Goal: Information Seeking & Learning: Learn about a topic

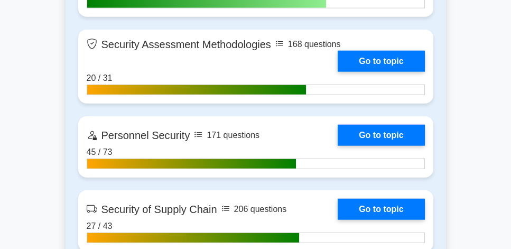
scroll to position [2265, 0]
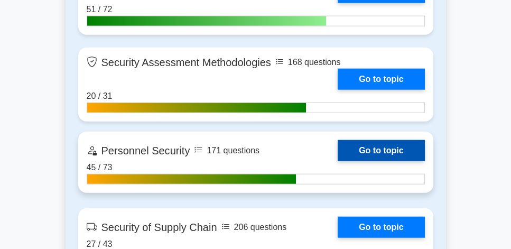
click at [361, 144] on link "Go to topic" at bounding box center [381, 150] width 87 height 21
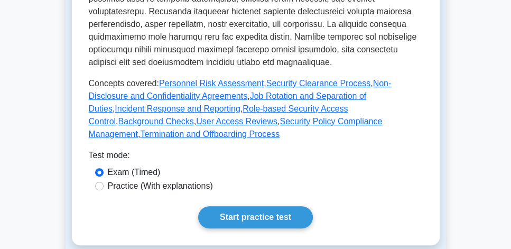
scroll to position [513, 0]
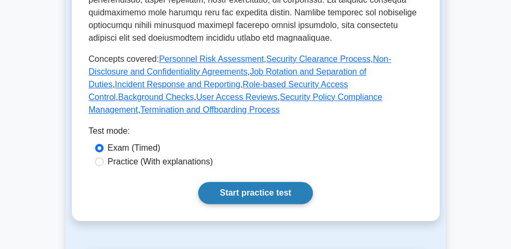
click at [257, 182] on link "Start practice test" at bounding box center [255, 193] width 115 height 22
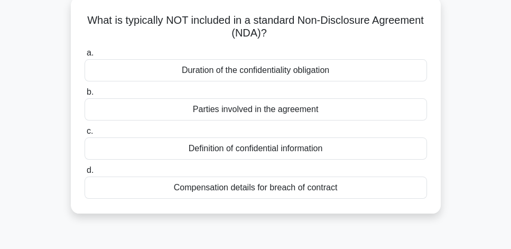
scroll to position [60, 0]
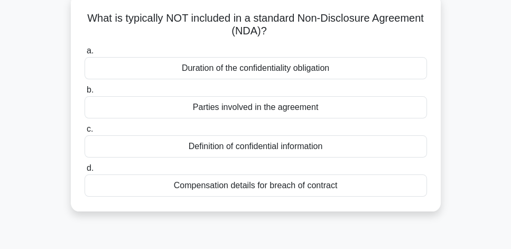
click at [274, 188] on div "Compensation details for breach of contract" at bounding box center [256, 185] width 343 height 22
click at [85, 172] on input "d. Compensation details for breach of contract" at bounding box center [85, 168] width 0 height 7
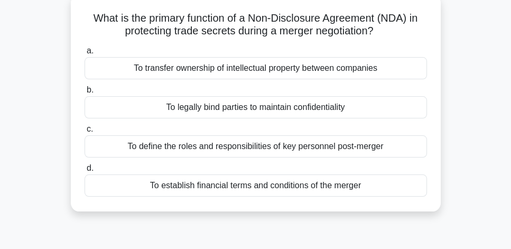
click at [366, 111] on div "To legally bind parties to maintain confidentiality" at bounding box center [256, 107] width 343 height 22
click at [85, 94] on input "b. To legally bind parties to maintain confidentiality" at bounding box center [85, 90] width 0 height 7
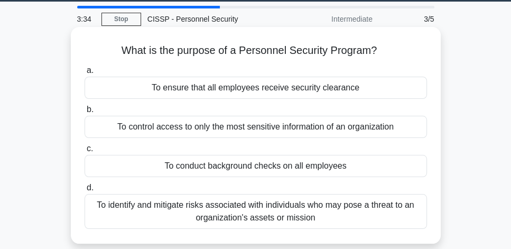
scroll to position [30, 0]
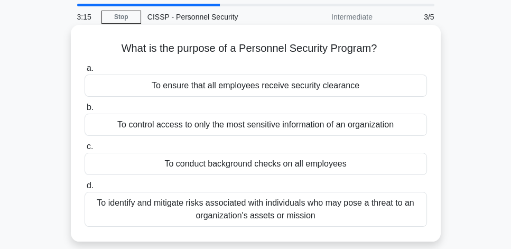
click at [284, 211] on div "To identify and mitigate risks associated with individuals who may pose a threa…" at bounding box center [256, 209] width 343 height 35
click at [85, 189] on input "d. To identify and mitigate risks associated with individuals who may pose a th…" at bounding box center [85, 185] width 0 height 7
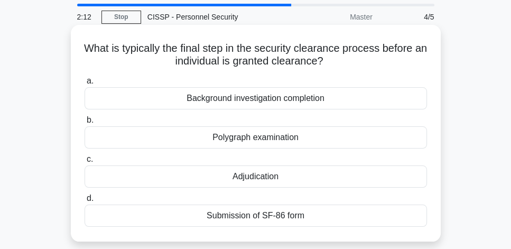
click at [304, 214] on div "Submission of SF-86 form" at bounding box center [256, 216] width 343 height 22
click at [85, 202] on input "d. Submission of SF-86 form" at bounding box center [85, 198] width 0 height 7
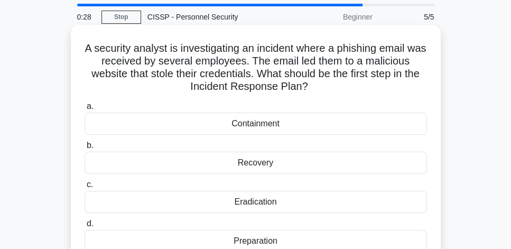
click at [287, 125] on div "Containment" at bounding box center [256, 124] width 343 height 22
click at [85, 110] on input "a. Containment" at bounding box center [85, 106] width 0 height 7
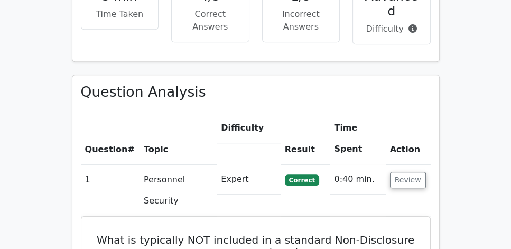
scroll to position [695, 0]
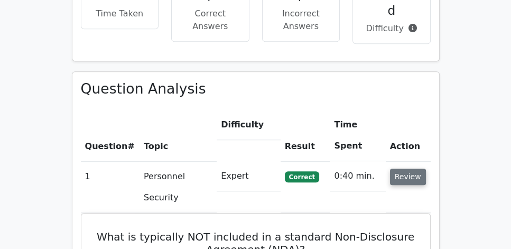
click at [414, 169] on button "Review" at bounding box center [408, 177] width 36 height 16
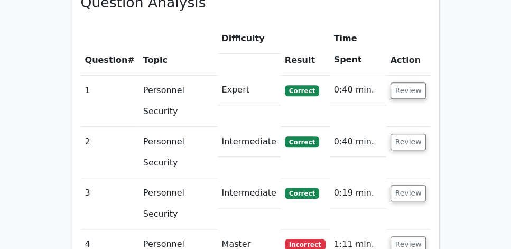
scroll to position [785, 0]
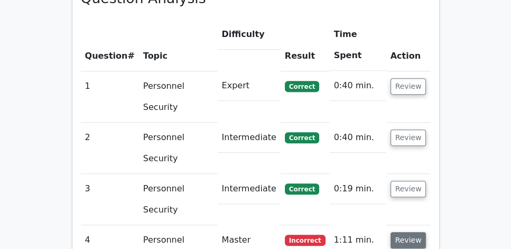
click at [409, 232] on button "Review" at bounding box center [409, 240] width 36 height 16
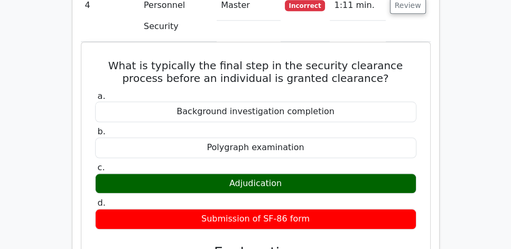
scroll to position [1048, 0]
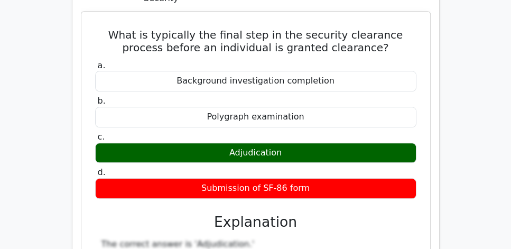
click at [269, 143] on div "Adjudication" at bounding box center [255, 153] width 321 height 21
copy div "Adjudication"
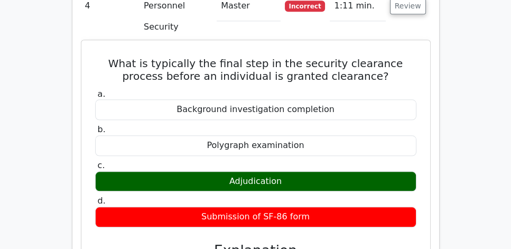
scroll to position [1018, 0]
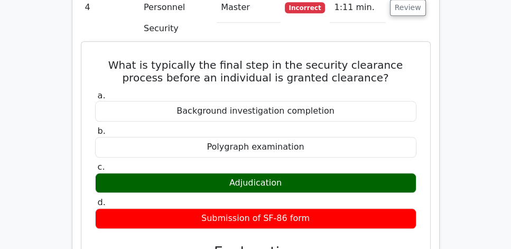
click at [135, 59] on h5 "What is typically the final step in the security clearance process before an in…" at bounding box center [256, 71] width 324 height 25
drag, startPoint x: 95, startPoint y: 34, endPoint x: 338, endPoint y: 188, distance: 288.1
copy div "What is typically the final step in the security clearance process before an in…"
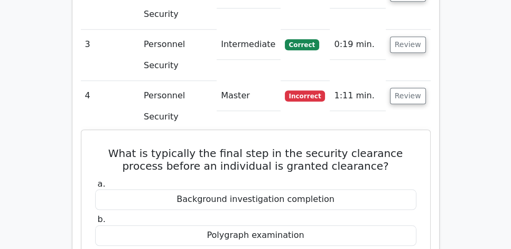
scroll to position [897, 0]
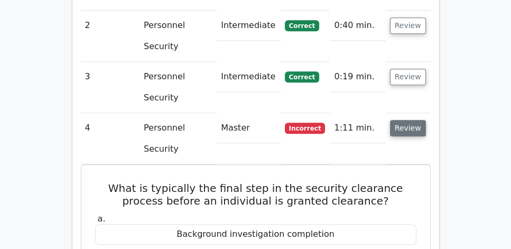
click at [402, 120] on button "Review" at bounding box center [408, 128] width 36 height 16
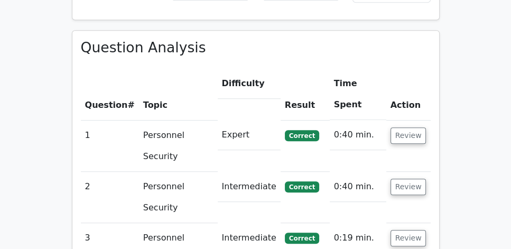
scroll to position [734, 0]
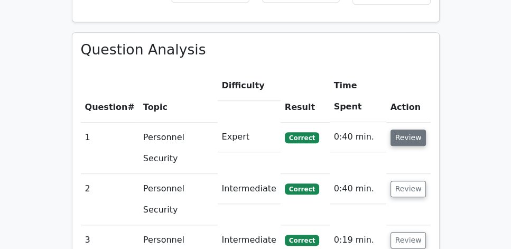
click at [408, 130] on button "Review" at bounding box center [409, 138] width 36 height 16
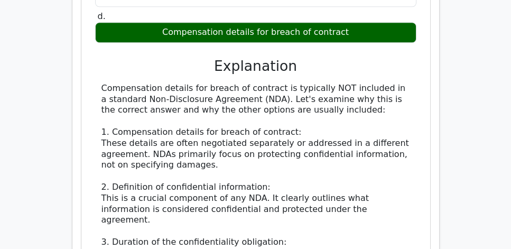
scroll to position [1096, 0]
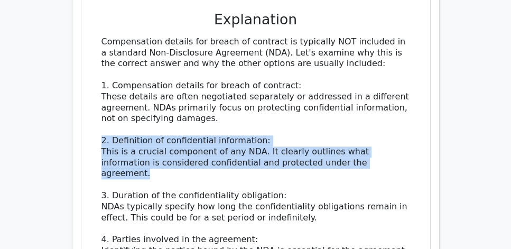
drag, startPoint x: 364, startPoint y: 131, endPoint x: 97, endPoint y: 106, distance: 268.2
click at [97, 106] on div "Compensation details for breach of contract is typically NOT included in a stan…" at bounding box center [255, 179] width 321 height 286
click at [366, 134] on div "Compensation details for breach of contract is typically NOT included in a stan…" at bounding box center [256, 179] width 309 height 286
drag, startPoint x: 206, startPoint y: 132, endPoint x: 87, endPoint y: 113, distance: 120.0
click at [87, 113] on div "What is typically NOT included in a standard Non-Disclosure Agreement (NDA)? a.…" at bounding box center [256, 87] width 340 height 548
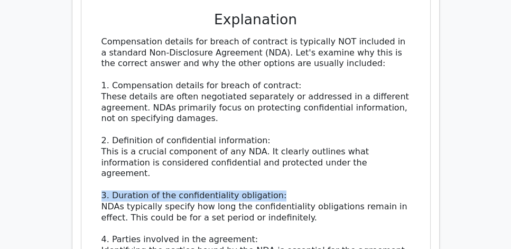
drag, startPoint x: 89, startPoint y: 156, endPoint x: 310, endPoint y: 159, distance: 221.0
click at [310, 159] on div "What is typically NOT included in a standard Non-Disclosure Agreement (NDA)? a.…" at bounding box center [256, 87] width 340 height 548
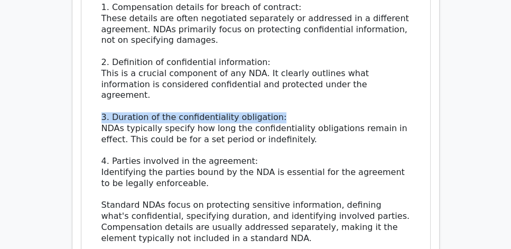
scroll to position [1157, 0]
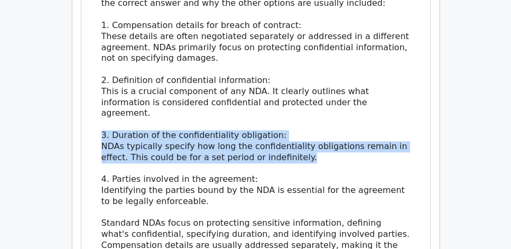
drag, startPoint x: 321, startPoint y: 117, endPoint x: 90, endPoint y: 96, distance: 232.1
click at [90, 96] on div "What is typically NOT included in a standard Non-Disclosure Agreement (NDA)? a.…" at bounding box center [256, 27] width 340 height 548
click at [194, 99] on div "Compensation details for breach of contract is typically NOT included in a stan…" at bounding box center [256, 119] width 309 height 286
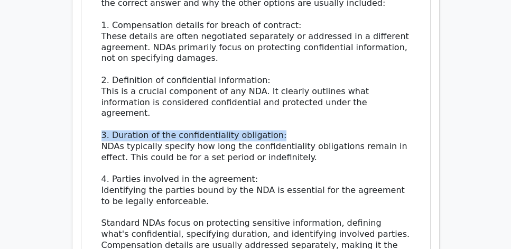
drag, startPoint x: 101, startPoint y: 92, endPoint x: 397, endPoint y: 96, distance: 296.1
click at [397, 96] on div "Compensation details for breach of contract is typically NOT included in a stan…" at bounding box center [256, 119] width 309 height 286
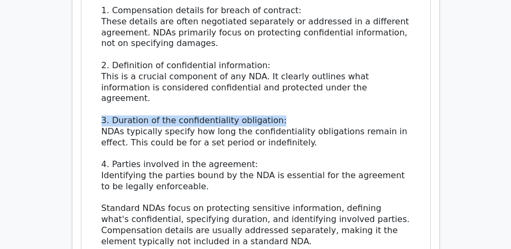
scroll to position [1187, 0]
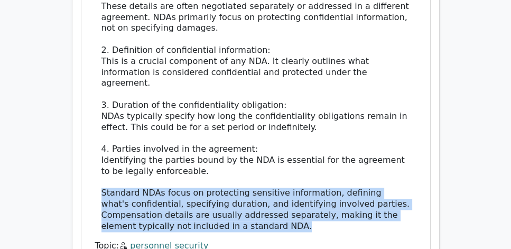
drag, startPoint x: 316, startPoint y: 186, endPoint x: 100, endPoint y: 148, distance: 219.6
click at [100, 148] on div "Compensation details for breach of contract is typically NOT included in a stan…" at bounding box center [255, 89] width 321 height 286
click at [267, 150] on div "Compensation details for breach of contract is typically NOT included in a stan…" at bounding box center [256, 89] width 309 height 286
drag, startPoint x: 100, startPoint y: 151, endPoint x: 391, endPoint y: 185, distance: 293.3
click at [391, 185] on div "Compensation details for breach of contract is typically NOT included in a stan…" at bounding box center [255, 89] width 321 height 286
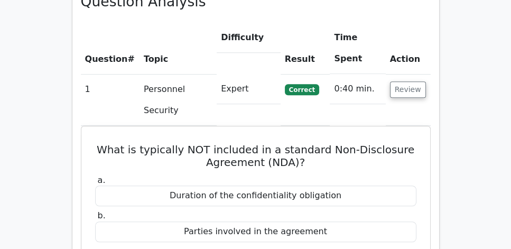
scroll to position [764, 0]
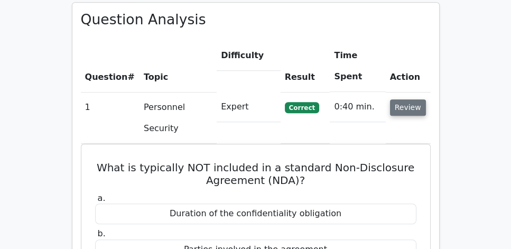
click at [401, 99] on button "Review" at bounding box center [408, 107] width 36 height 16
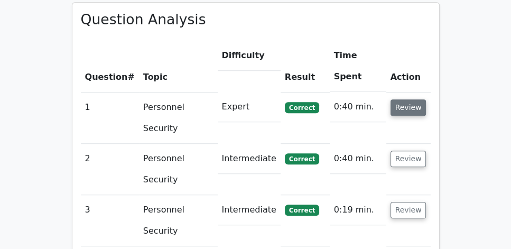
click at [406, 99] on button "Review" at bounding box center [409, 107] width 36 height 16
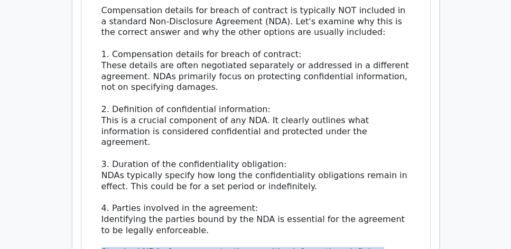
scroll to position [1127, 0]
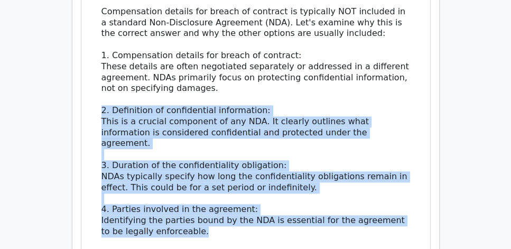
drag, startPoint x: 93, startPoint y: 80, endPoint x: 214, endPoint y: 191, distance: 164.3
click at [214, 191] on div "What is typically NOT included in a standard Non-Disclosure Agreement (NDA)? a.…" at bounding box center [256, 57] width 340 height 548
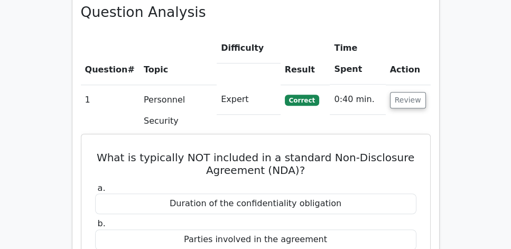
scroll to position [764, 0]
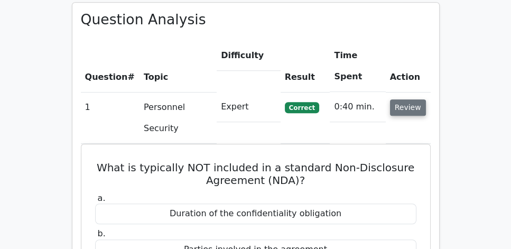
click at [422, 99] on button "Review" at bounding box center [408, 107] width 36 height 16
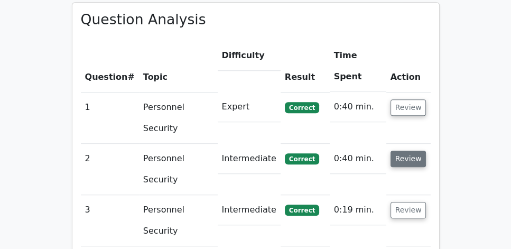
click at [408, 151] on button "Review" at bounding box center [409, 159] width 36 height 16
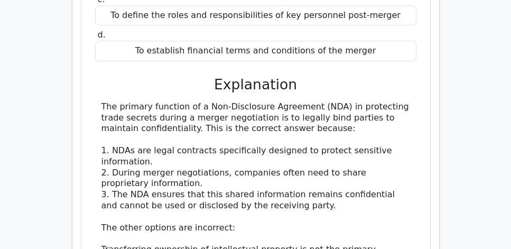
scroll to position [1096, 0]
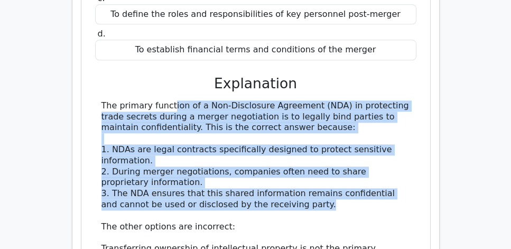
drag, startPoint x: 95, startPoint y: 61, endPoint x: 312, endPoint y: 166, distance: 240.9
click at [312, 166] on div "The primary function of a Non-Disclosure Agreement (NDA) in protecting trade se…" at bounding box center [255, 243] width 321 height 286
copy div "The primary function of a Non-Disclosure Agreement (NDA) in protecting trade se…"
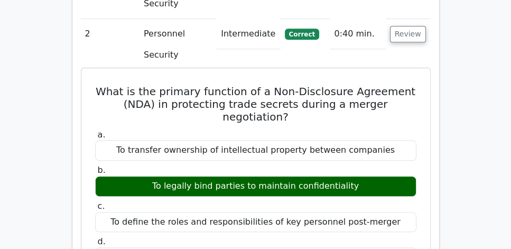
scroll to position [885, 0]
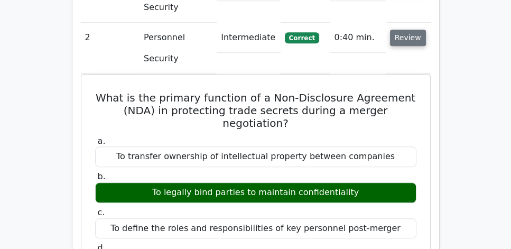
click at [412, 30] on button "Review" at bounding box center [408, 38] width 36 height 16
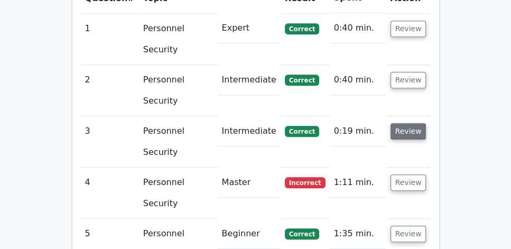
click at [411, 123] on button "Review" at bounding box center [409, 131] width 36 height 16
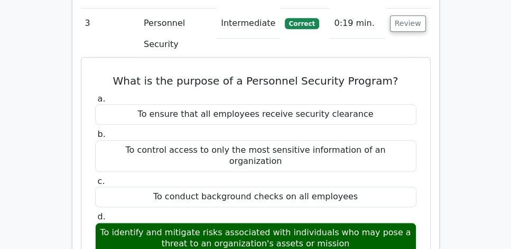
scroll to position [975, 0]
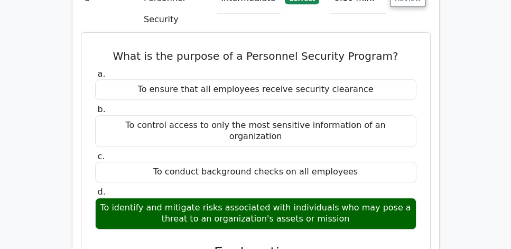
drag, startPoint x: 118, startPoint y: 21, endPoint x: 366, endPoint y: 183, distance: 296.4
click at [366, 183] on div "What is the purpose of a Personnel Security Program? a. To ensure that all empl…" at bounding box center [256, 231] width 340 height 389
copy div "What is the purpose of a Personnel Security Program? a. To ensure that all empl…"
click at [262, 50] on h5 "What is the purpose of a Personnel Security Program?" at bounding box center [256, 56] width 324 height 13
drag, startPoint x: 94, startPoint y: 21, endPoint x: 370, endPoint y: 183, distance: 320.4
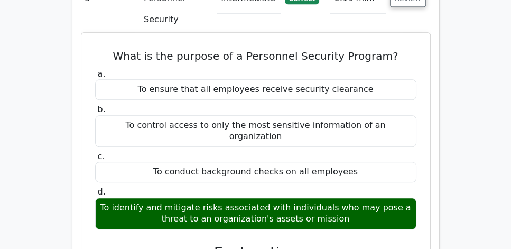
click at [370, 183] on div "What is the purpose of a Personnel Security Program? a. To ensure that all empl…" at bounding box center [256, 231] width 340 height 389
copy div "What is the purpose of a Personnel Security Program? a. To ensure that all empl…"
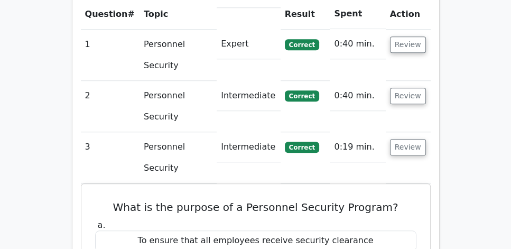
scroll to position [825, 0]
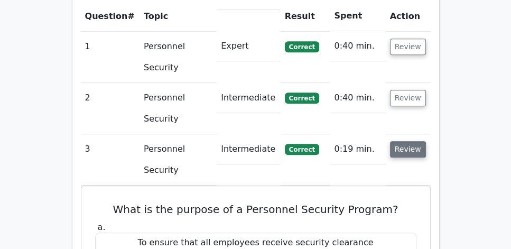
click at [402, 141] on button "Review" at bounding box center [408, 149] width 36 height 16
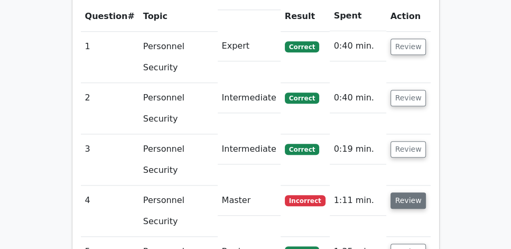
click at [411, 192] on button "Review" at bounding box center [409, 200] width 36 height 16
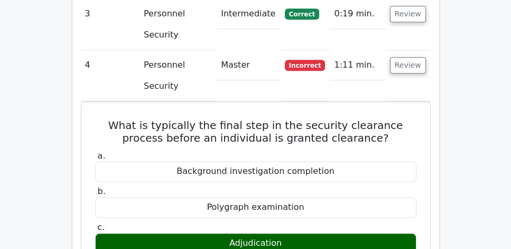
scroll to position [966, 0]
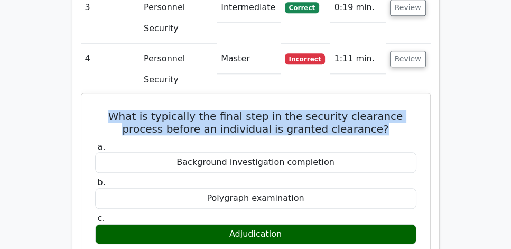
drag, startPoint x: 88, startPoint y: 84, endPoint x: 366, endPoint y: 95, distance: 278.3
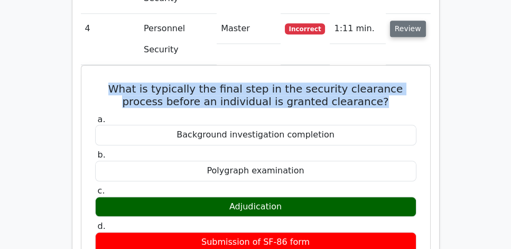
click at [406, 21] on button "Review" at bounding box center [408, 29] width 36 height 16
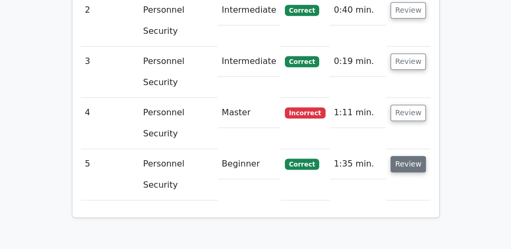
click at [408, 156] on button "Review" at bounding box center [409, 164] width 36 height 16
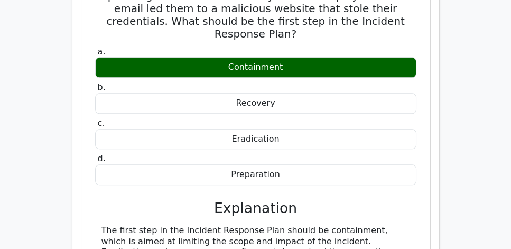
scroll to position [1178, 0]
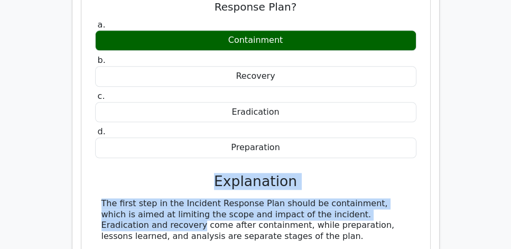
drag, startPoint x: 174, startPoint y: 140, endPoint x: 355, endPoint y: 171, distance: 183.9
click at [355, 171] on div "a. Containment b. Recovery c." at bounding box center [256, 144] width 324 height 255
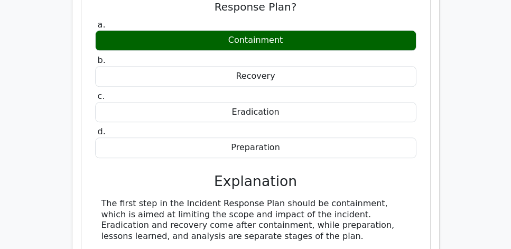
click at [256, 198] on div "The first step in the Incident Response Plan should be containment, which is ai…" at bounding box center [256, 220] width 309 height 44
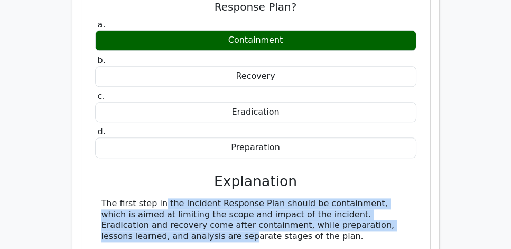
drag, startPoint x: 88, startPoint y: 158, endPoint x: 402, endPoint y: 178, distance: 314.7
click at [402, 178] on div "A security analyst is investigating an incident where a phishing email was rece…" at bounding box center [256, 109] width 340 height 344
click at [402, 198] on div "The first step in the Incident Response Plan should be containment, which is ai…" at bounding box center [256, 220] width 309 height 44
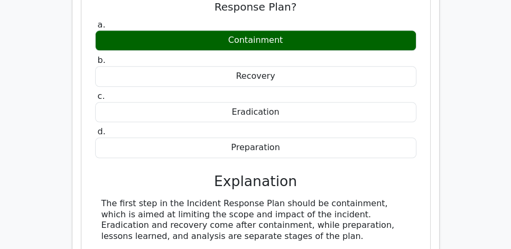
drag, startPoint x: 366, startPoint y: 191, endPoint x: 108, endPoint y: 136, distance: 263.7
click at [108, 136] on div "a. Containment b. Recovery c." at bounding box center [256, 144] width 324 height 255
click at [336, 198] on div "The first step in the Incident Response Plan should be containment, which is ai…" at bounding box center [256, 220] width 309 height 44
drag, startPoint x: 271, startPoint y: 192, endPoint x: 99, endPoint y: 162, distance: 174.5
click at [99, 198] on div "The first step in the Incident Response Plan should be containment, which is ai…" at bounding box center [255, 220] width 321 height 44
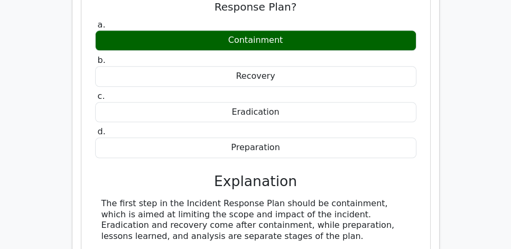
copy div "The first step in the Incident Response Plan should be containment, which is ai…"
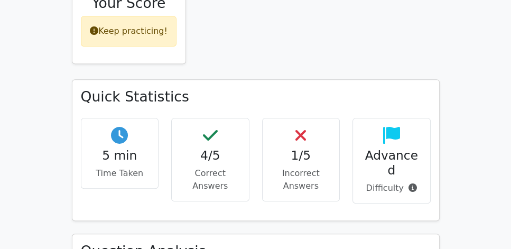
scroll to position [423, 0]
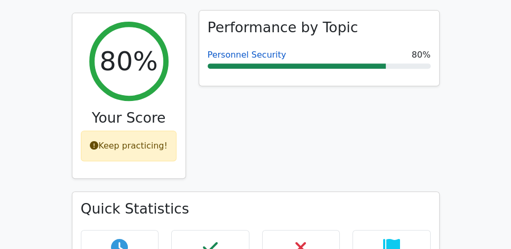
click at [238, 50] on link "Personnel Security" at bounding box center [247, 55] width 79 height 10
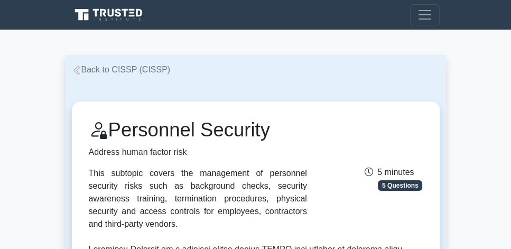
click at [134, 70] on link "Back to CISSP (CISSP)" at bounding box center [121, 69] width 99 height 9
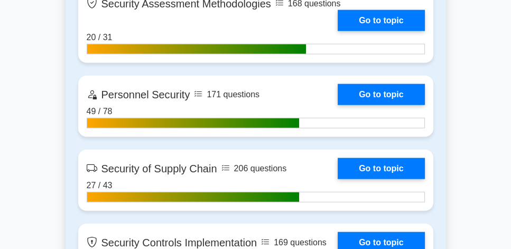
scroll to position [2326, 0]
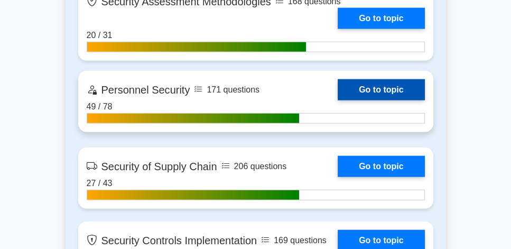
click at [381, 87] on link "Go to topic" at bounding box center [381, 89] width 87 height 21
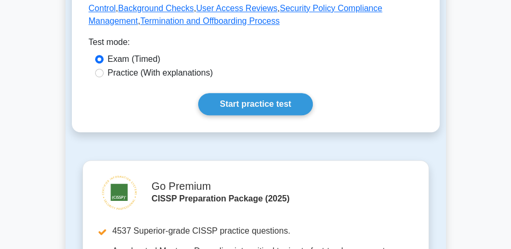
scroll to position [604, 0]
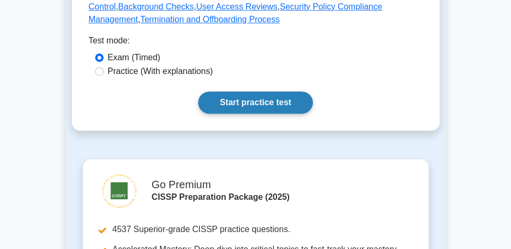
click at [280, 91] on link "Start practice test" at bounding box center [255, 102] width 115 height 22
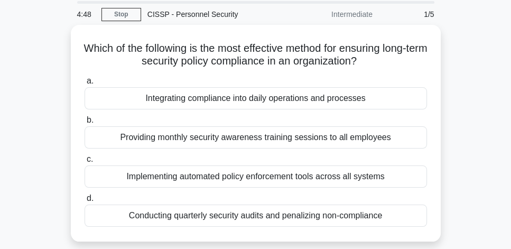
scroll to position [30, 0]
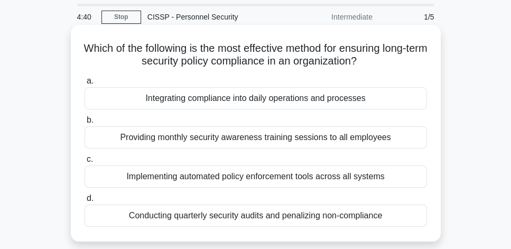
click at [305, 102] on div "Integrating compliance into daily operations and processes" at bounding box center [256, 98] width 343 height 22
click at [85, 85] on input "a. Integrating compliance into daily operations and processes" at bounding box center [85, 81] width 0 height 7
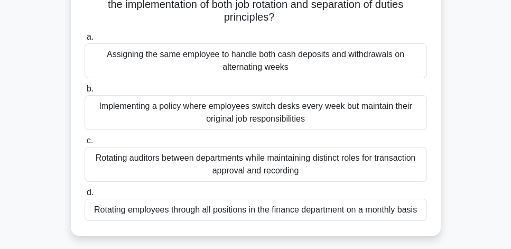
scroll to position [90, 0]
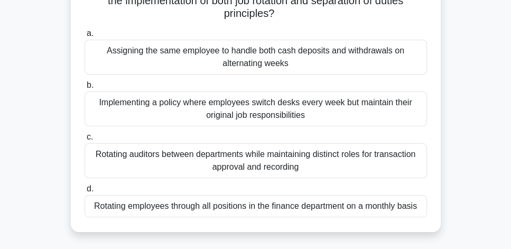
click at [363, 159] on div "Rotating auditors between departments while maintaining distinct roles for tran…" at bounding box center [256, 160] width 343 height 35
click at [85, 141] on input "c. Rotating auditors between departments while maintaining distinct roles for t…" at bounding box center [85, 137] width 0 height 7
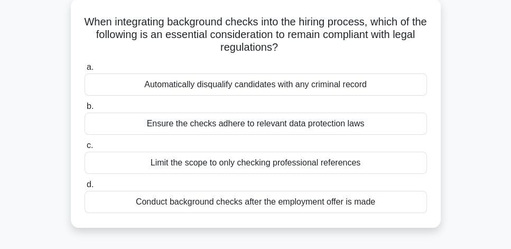
scroll to position [60, 0]
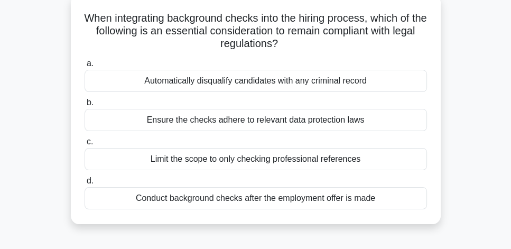
click at [408, 200] on div "Conduct background checks after the employment offer is made" at bounding box center [256, 198] width 343 height 22
click at [85, 185] on input "d. Conduct background checks after the employment offer is made" at bounding box center [85, 181] width 0 height 7
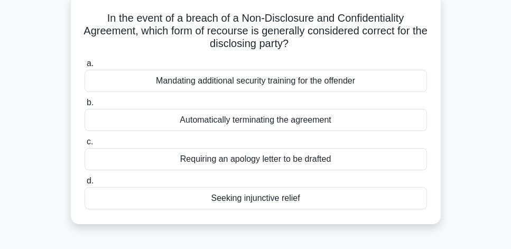
click at [411, 124] on div "Automatically terminating the agreement" at bounding box center [256, 120] width 343 height 22
click at [85, 106] on input "b. Automatically terminating the agreement" at bounding box center [85, 102] width 0 height 7
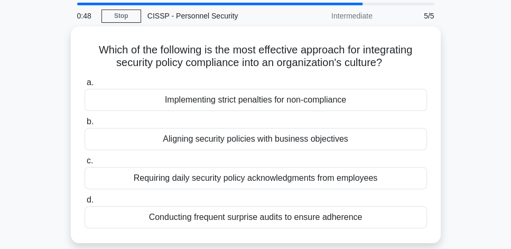
scroll to position [30, 0]
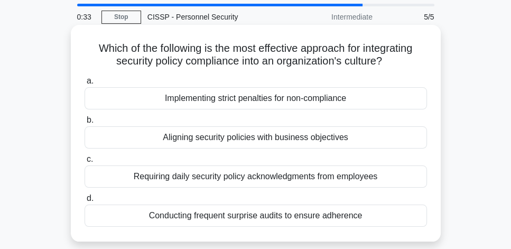
click at [385, 136] on div "Aligning security policies with business objectives" at bounding box center [256, 137] width 343 height 22
click at [85, 124] on input "b. Aligning security policies with business objectives" at bounding box center [85, 120] width 0 height 7
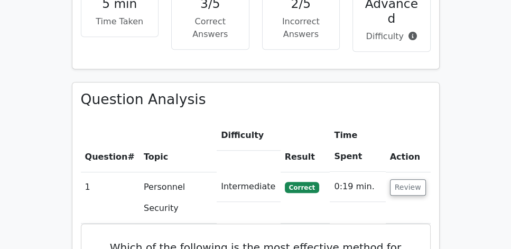
scroll to position [695, 0]
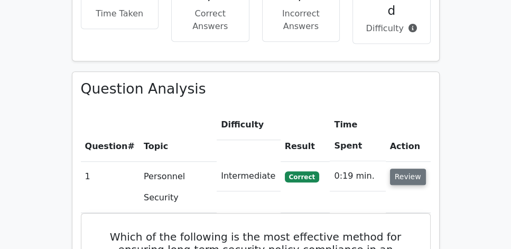
click at [412, 169] on button "Review" at bounding box center [408, 177] width 36 height 16
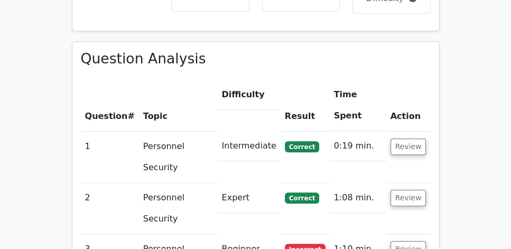
scroll to position [815, 0]
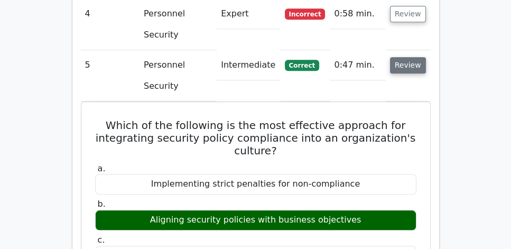
scroll to position [1018, 0]
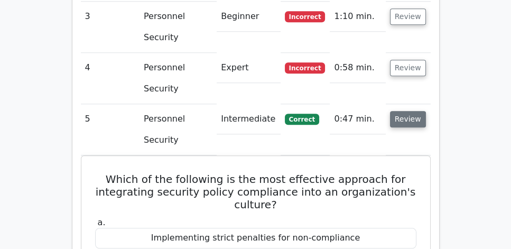
click at [409, 111] on button "Review" at bounding box center [408, 119] width 36 height 16
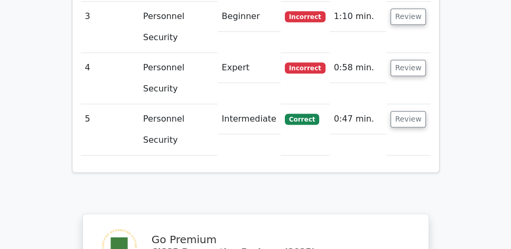
scroll to position [894, 0]
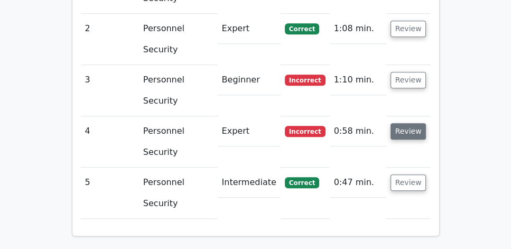
click at [408, 123] on button "Review" at bounding box center [409, 131] width 36 height 16
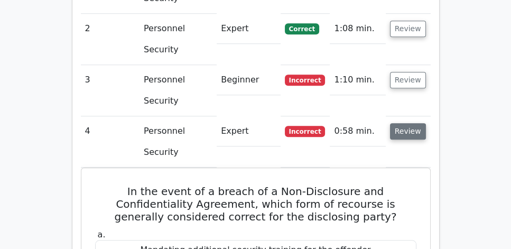
click at [418, 123] on button "Review" at bounding box center [408, 131] width 36 height 16
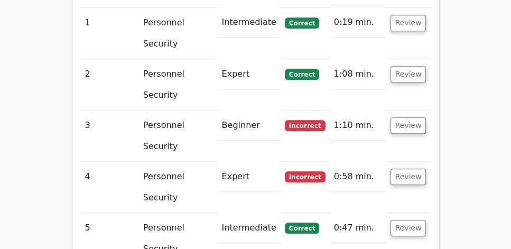
scroll to position [834, 0]
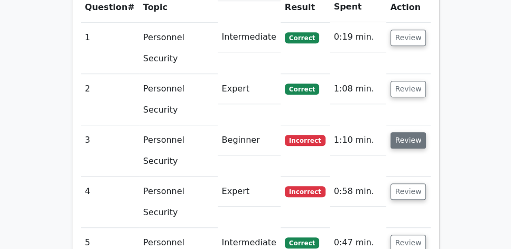
click at [402, 132] on button "Review" at bounding box center [409, 140] width 36 height 16
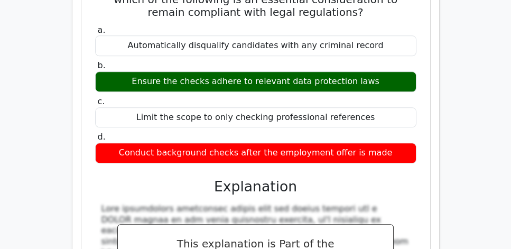
scroll to position [976, 0]
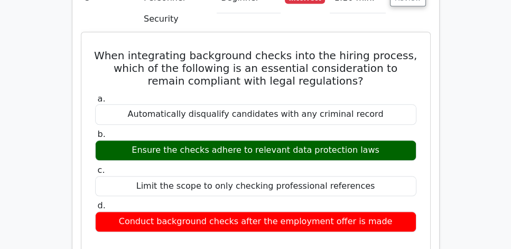
drag, startPoint x: 105, startPoint y: 23, endPoint x: 417, endPoint y: 191, distance: 354.3
copy div "When integrating background checks into the hiring process, which of the follow…"
click at [367, 140] on div "Ensure the checks adhere to relevant data protection laws" at bounding box center [255, 150] width 321 height 21
drag, startPoint x: 99, startPoint y: 22, endPoint x: 392, endPoint y: 193, distance: 339.3
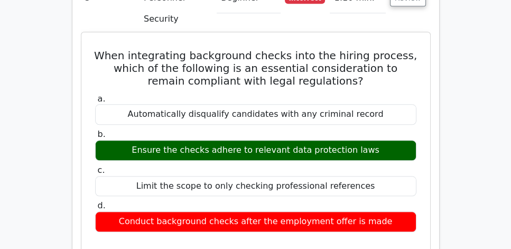
copy div "When integrating background checks into the hiring process, which of the follow…"
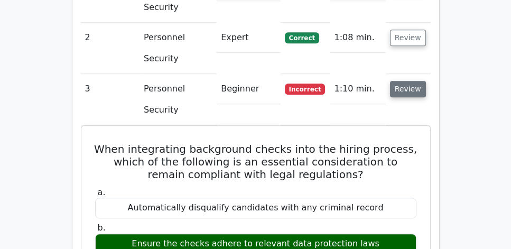
click at [406, 81] on button "Review" at bounding box center [408, 89] width 36 height 16
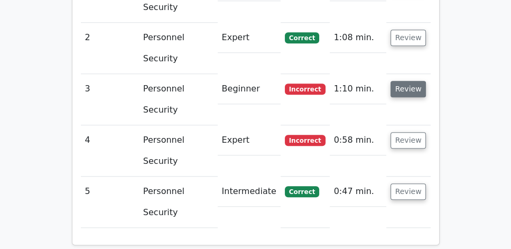
scroll to position [843, 0]
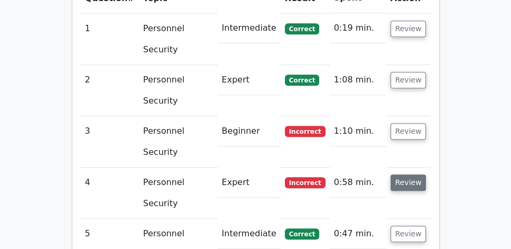
click at [410, 174] on button "Review" at bounding box center [409, 182] width 36 height 16
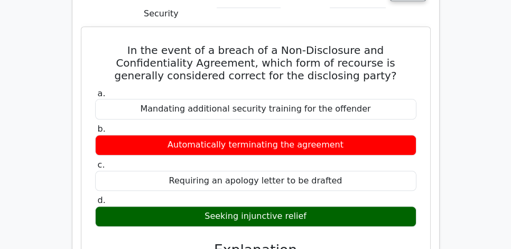
scroll to position [1036, 0]
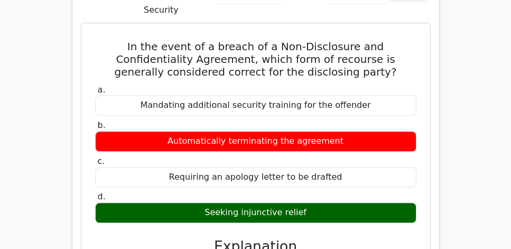
drag, startPoint x: 93, startPoint y: 15, endPoint x: 339, endPoint y: 183, distance: 298.3
copy div "In the event of a breach of a Non-Disclosure and Confidentiality Agreement, whi…"
click at [275, 156] on label "c. Requiring an apology letter to be drafted" at bounding box center [255, 172] width 321 height 32
drag, startPoint x: 351, startPoint y: 113, endPoint x: 136, endPoint y: 113, distance: 214.6
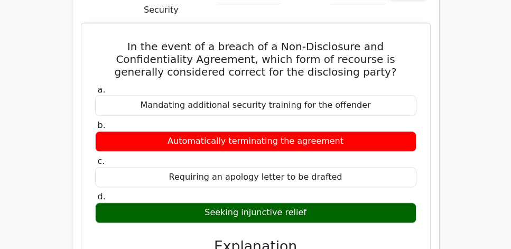
click at [136, 131] on div "Automatically terminating the agreement" at bounding box center [255, 141] width 321 height 21
copy div "Automatically terminating the agreement"
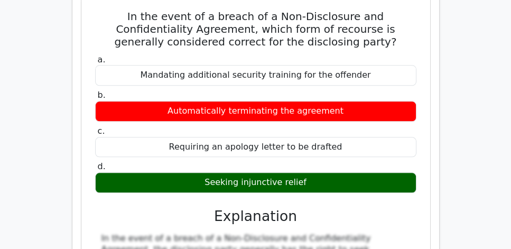
scroll to position [945, 0]
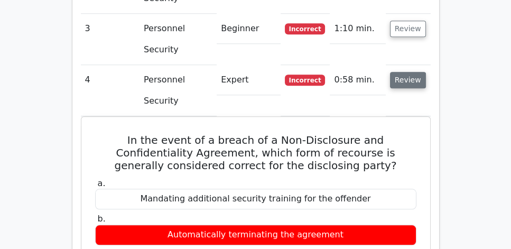
click at [418, 72] on button "Review" at bounding box center [408, 80] width 36 height 16
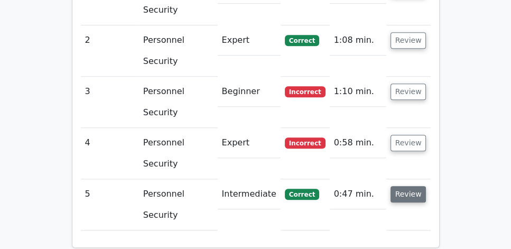
click at [412, 186] on button "Review" at bounding box center [409, 194] width 36 height 16
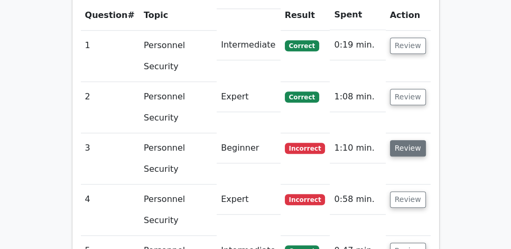
scroll to position [825, 0]
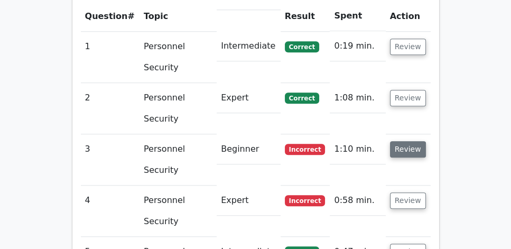
click at [407, 141] on button "Review" at bounding box center [408, 149] width 36 height 16
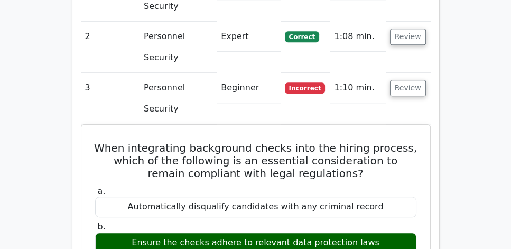
scroll to position [885, 0]
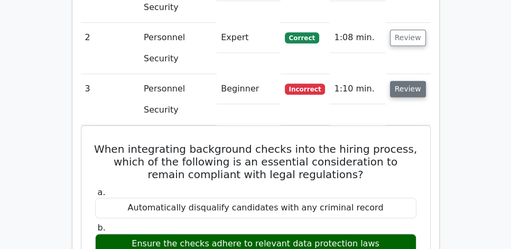
click at [403, 81] on button "Review" at bounding box center [408, 89] width 36 height 16
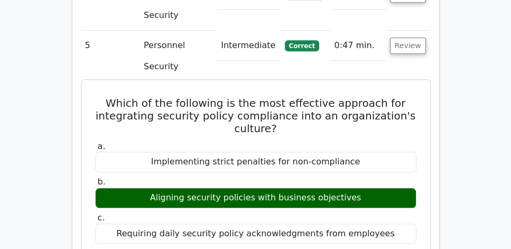
scroll to position [1036, 0]
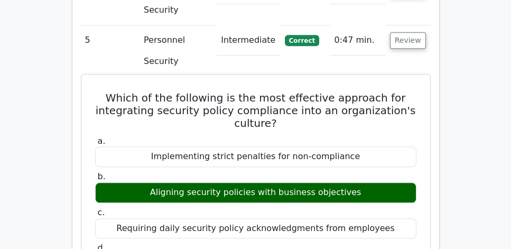
drag, startPoint x: 108, startPoint y: 67, endPoint x: 377, endPoint y: 165, distance: 286.8
copy div "Which of the following is the most effective approach for integrating security …"
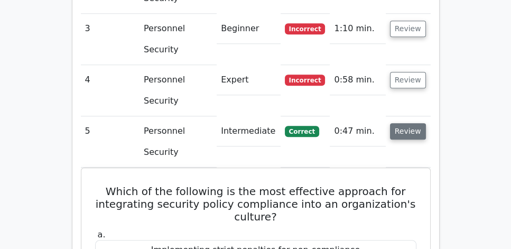
click at [410, 123] on button "Review" at bounding box center [408, 131] width 36 height 16
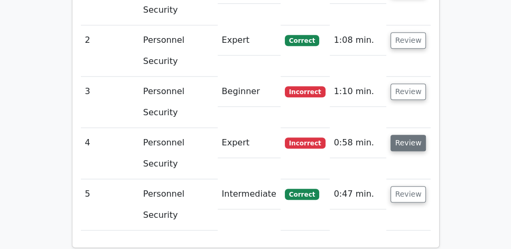
click at [410, 135] on button "Review" at bounding box center [409, 143] width 36 height 16
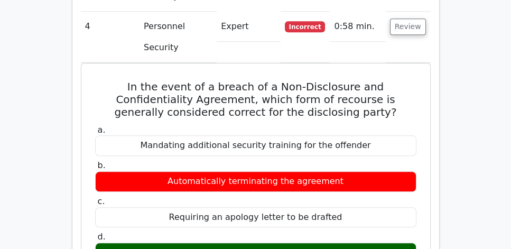
scroll to position [1034, 0]
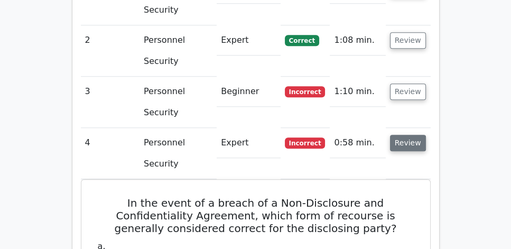
click at [402, 135] on button "Review" at bounding box center [408, 143] width 36 height 16
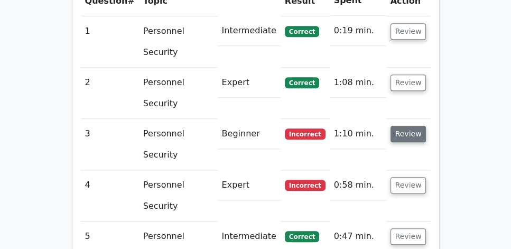
click at [407, 126] on button "Review" at bounding box center [409, 134] width 36 height 16
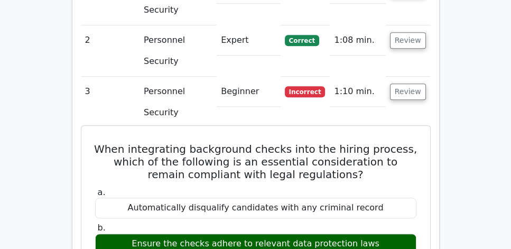
scroll to position [882, 0]
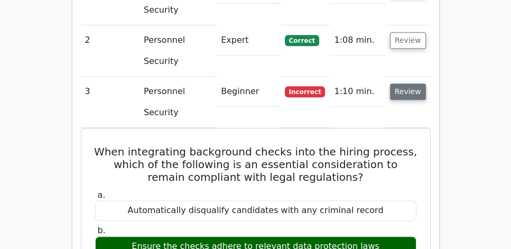
click at [400, 84] on button "Review" at bounding box center [408, 92] width 36 height 16
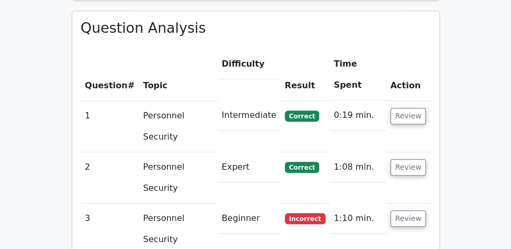
scroll to position [749, 0]
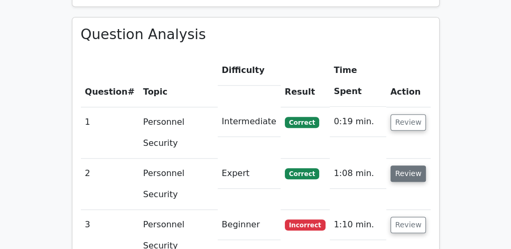
click at [414, 165] on button "Review" at bounding box center [409, 173] width 36 height 16
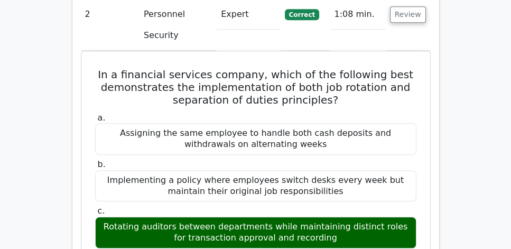
scroll to position [900, 0]
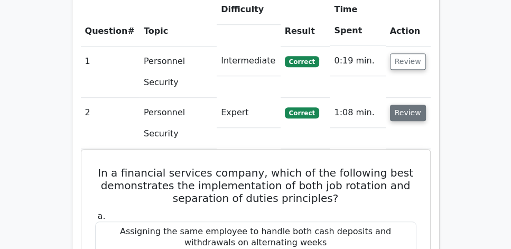
click at [403, 105] on button "Review" at bounding box center [408, 113] width 36 height 16
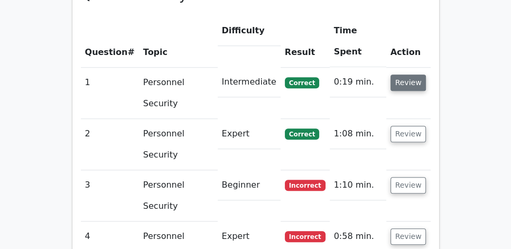
click at [407, 75] on button "Review" at bounding box center [409, 83] width 36 height 16
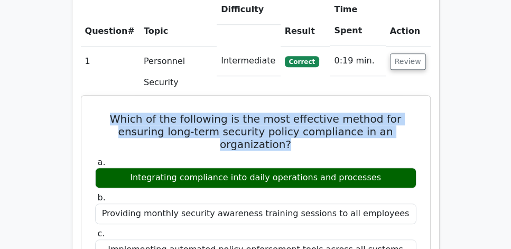
drag, startPoint x: 102, startPoint y: 88, endPoint x: 396, endPoint y: 113, distance: 295.0
click at [396, 113] on h5 "Which of the following is the most effective method for ensuring long-term secu…" at bounding box center [256, 132] width 324 height 38
click at [392, 114] on h5 "Which of the following is the most effective method for ensuring long-term secu…" at bounding box center [256, 132] width 324 height 38
drag, startPoint x: 366, startPoint y: 118, endPoint x: 111, endPoint y: 91, distance: 256.2
click at [111, 113] on h5 "Which of the following is the most effective method for ensuring long-term secu…" at bounding box center [256, 132] width 324 height 38
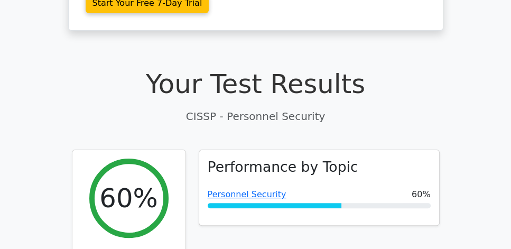
scroll to position [266, 0]
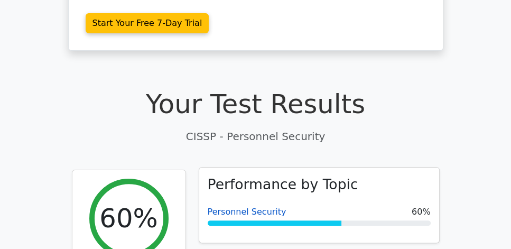
click at [250, 207] on link "Personnel Security" at bounding box center [247, 212] width 79 height 10
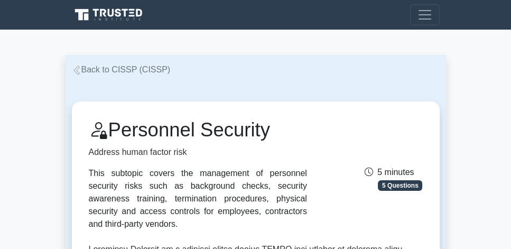
click at [122, 72] on link "Back to CISSP (CISSP)" at bounding box center [121, 69] width 99 height 9
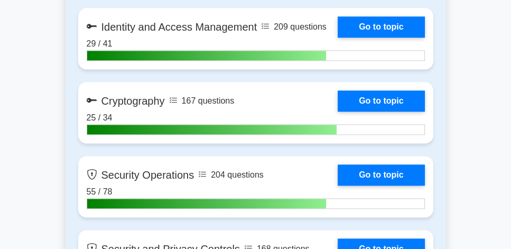
scroll to position [1238, 0]
